Goal: Go to known website: Access a specific website the user already knows

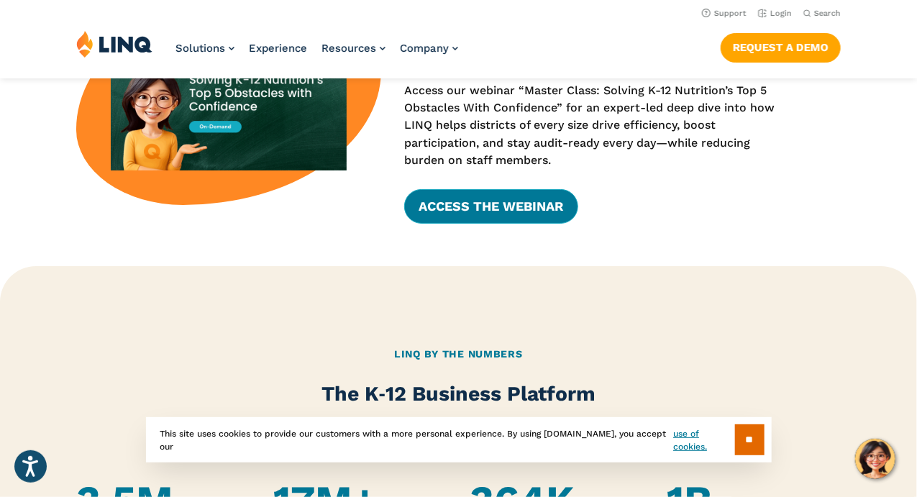
scroll to position [507, 0]
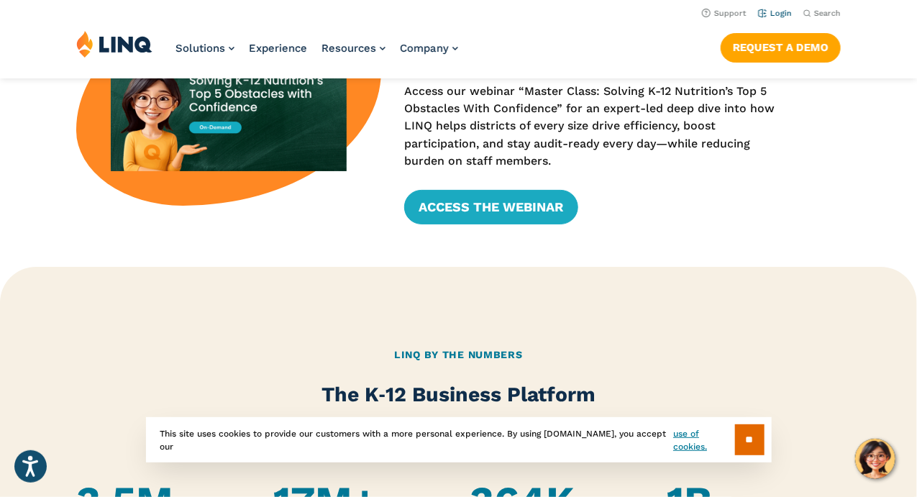
click at [777, 14] on link "Login" at bounding box center [775, 13] width 34 height 9
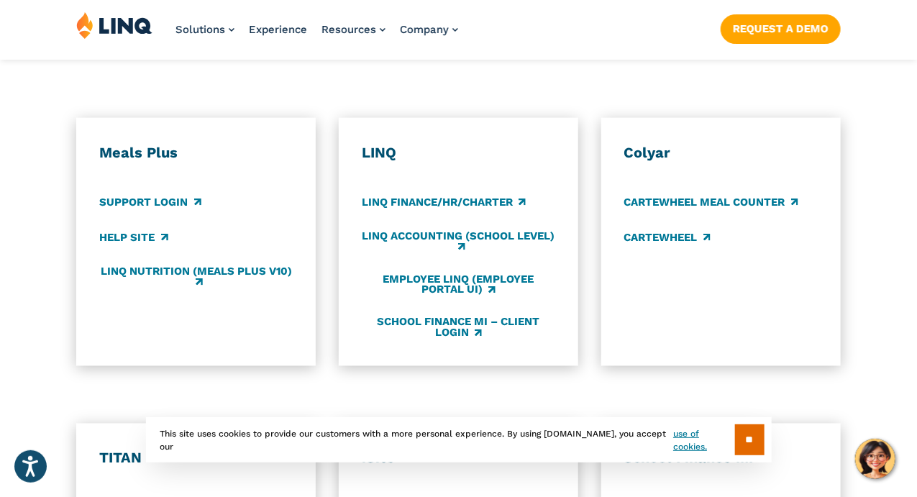
scroll to position [782, 0]
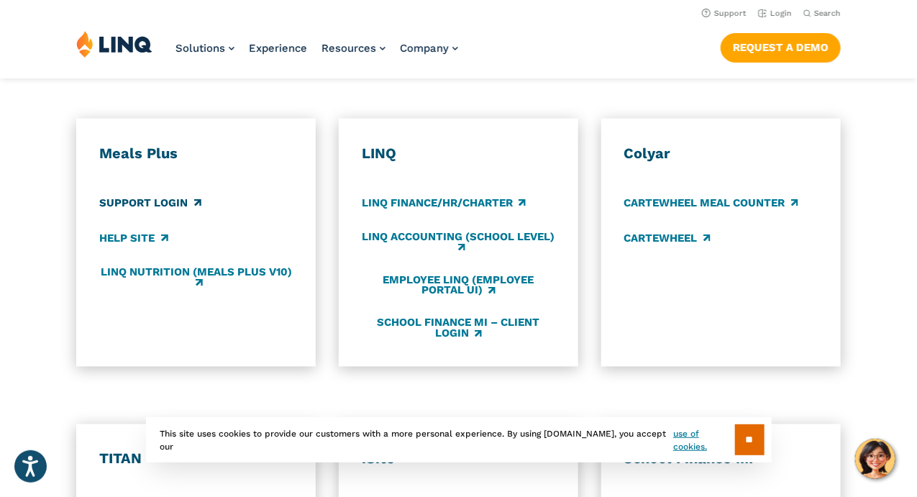
click at [193, 195] on link "Support Login" at bounding box center [149, 203] width 101 height 16
